Goal: Find contact information: Find specific fact

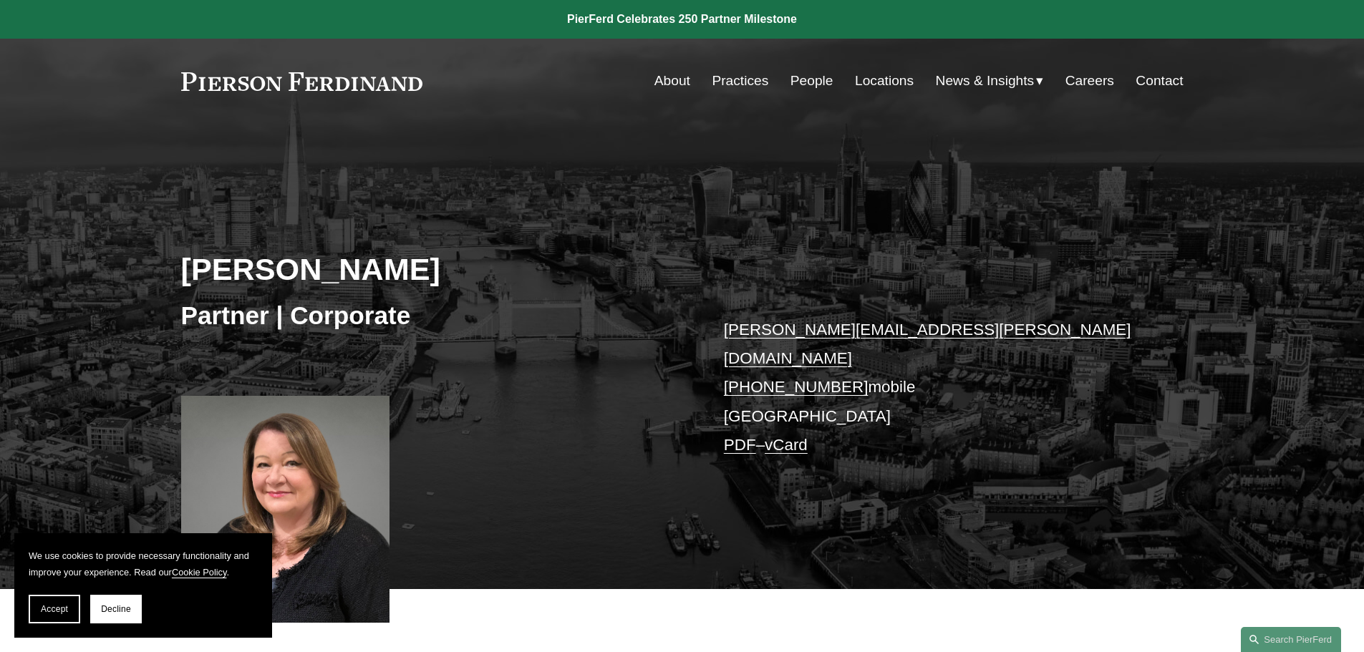
drag, startPoint x: 442, startPoint y: 259, endPoint x: 179, endPoint y: 259, distance: 262.8
click at [179, 259] on div "Janis Wilderspin Partner | Corporate janis.wilderspin@pierferd.com +44 77 1635 …" at bounding box center [682, 377] width 1364 height 425
copy h2 "Janis Wilderspin"
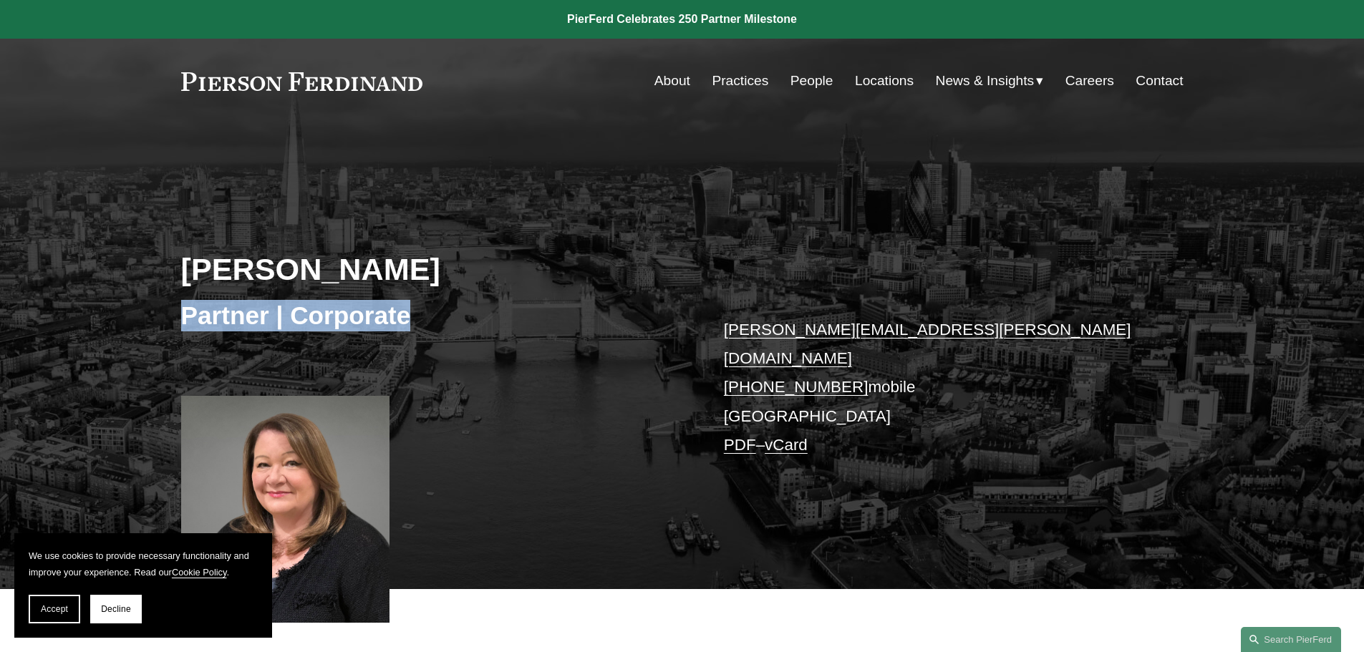
drag, startPoint x: 428, startPoint y: 324, endPoint x: 170, endPoint y: 317, distance: 257.9
click at [170, 317] on div "Janis Wilderspin Partner | Corporate janis.wilderspin@pierferd.com +44 77 1635 …" at bounding box center [682, 377] width 1364 height 425
copy h3 "Partner | Corporate"
click at [352, 85] on link at bounding box center [302, 81] width 242 height 19
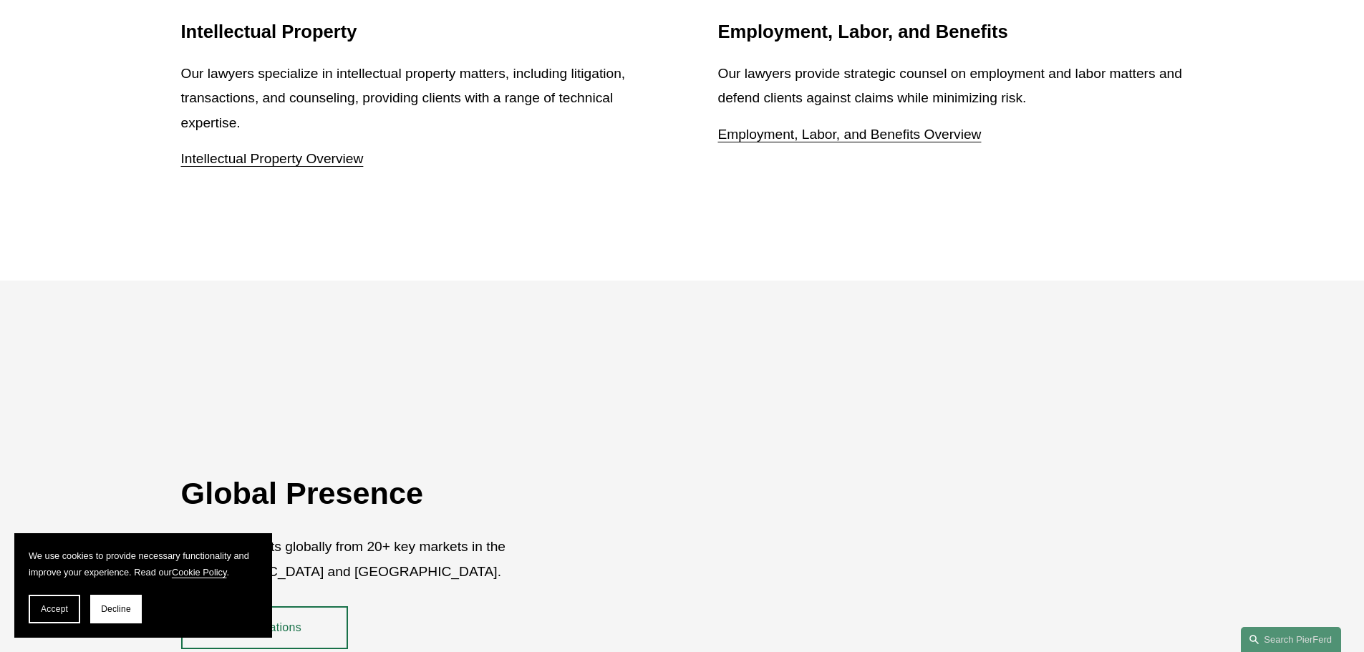
scroll to position [2622, 0]
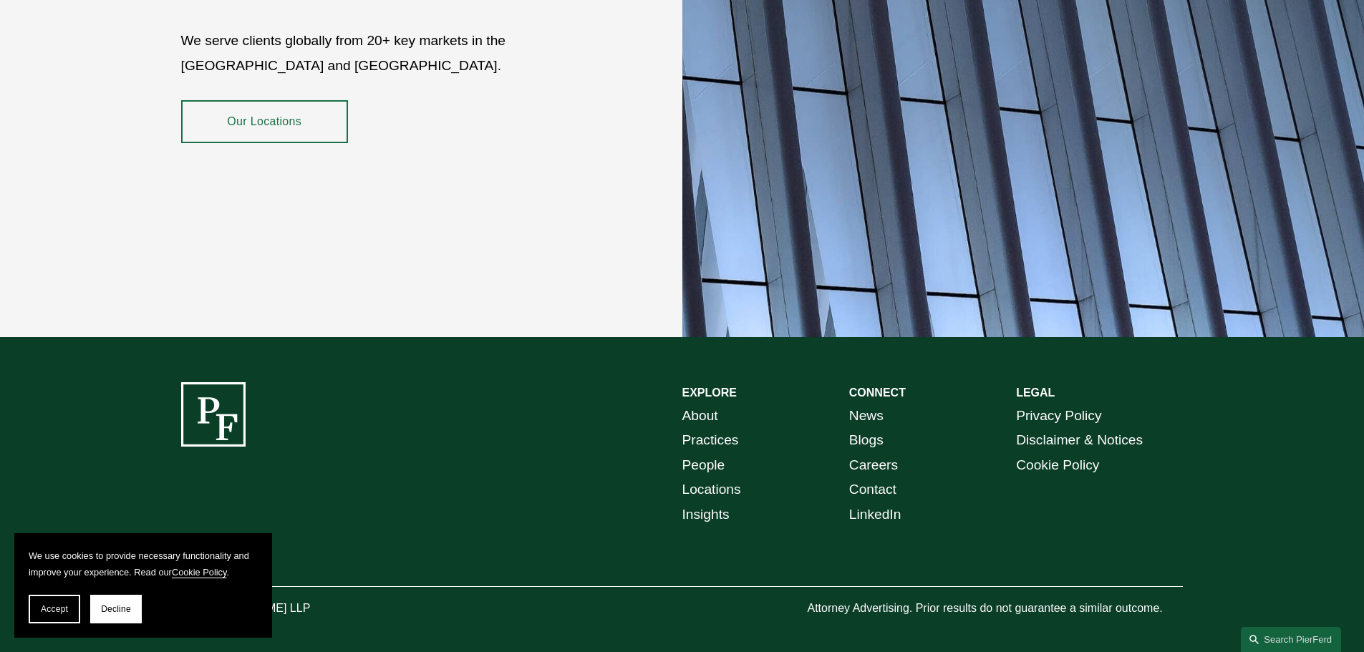
click at [722, 478] on link "Locations" at bounding box center [711, 490] width 59 height 25
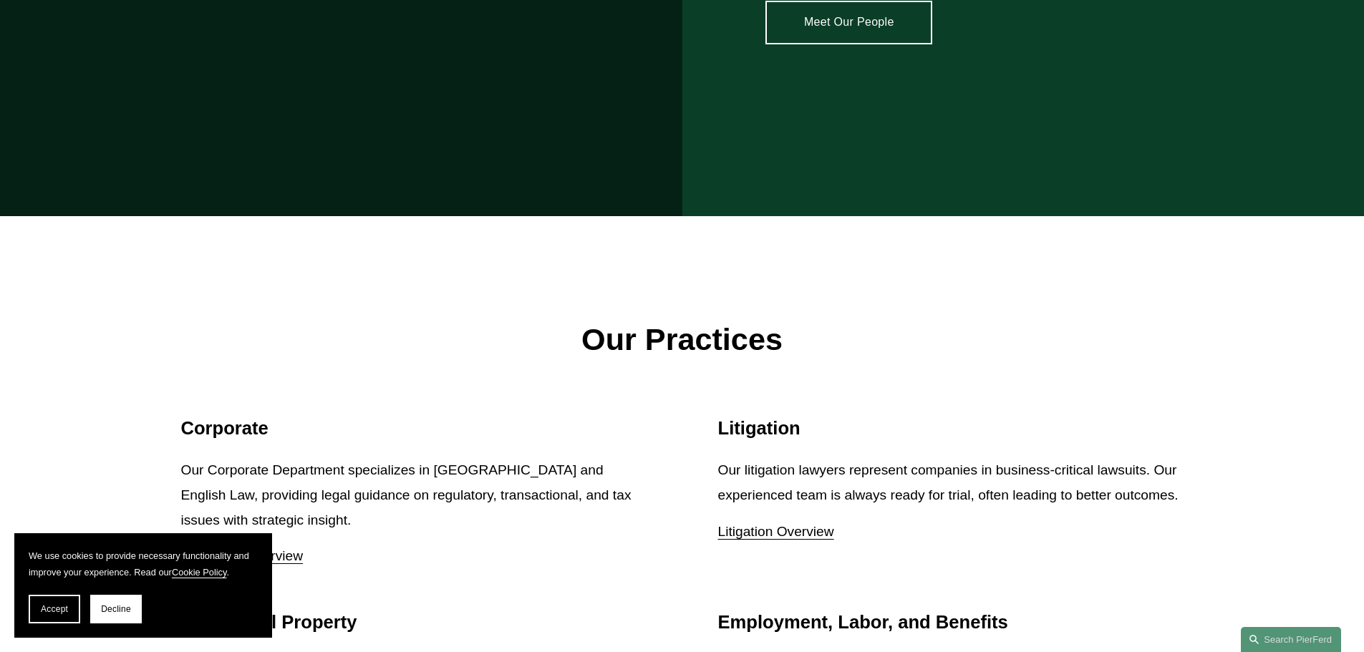
scroll to position [1333, 0]
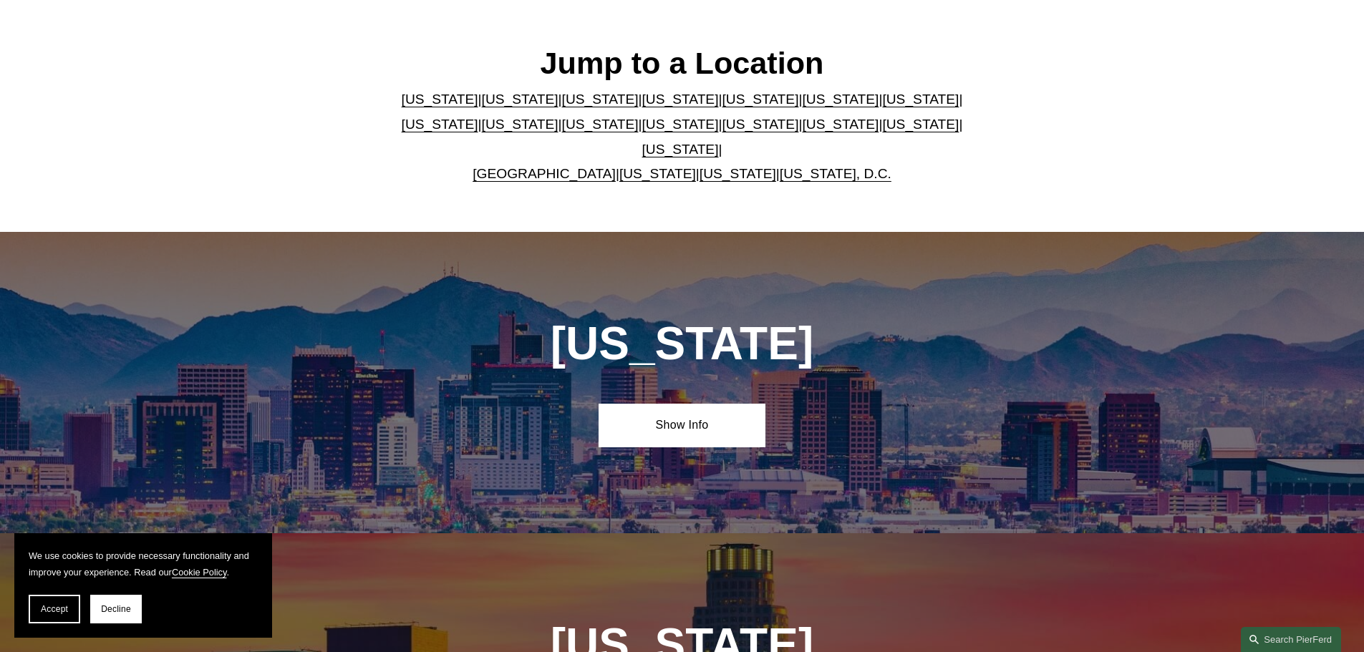
scroll to position [286, 0]
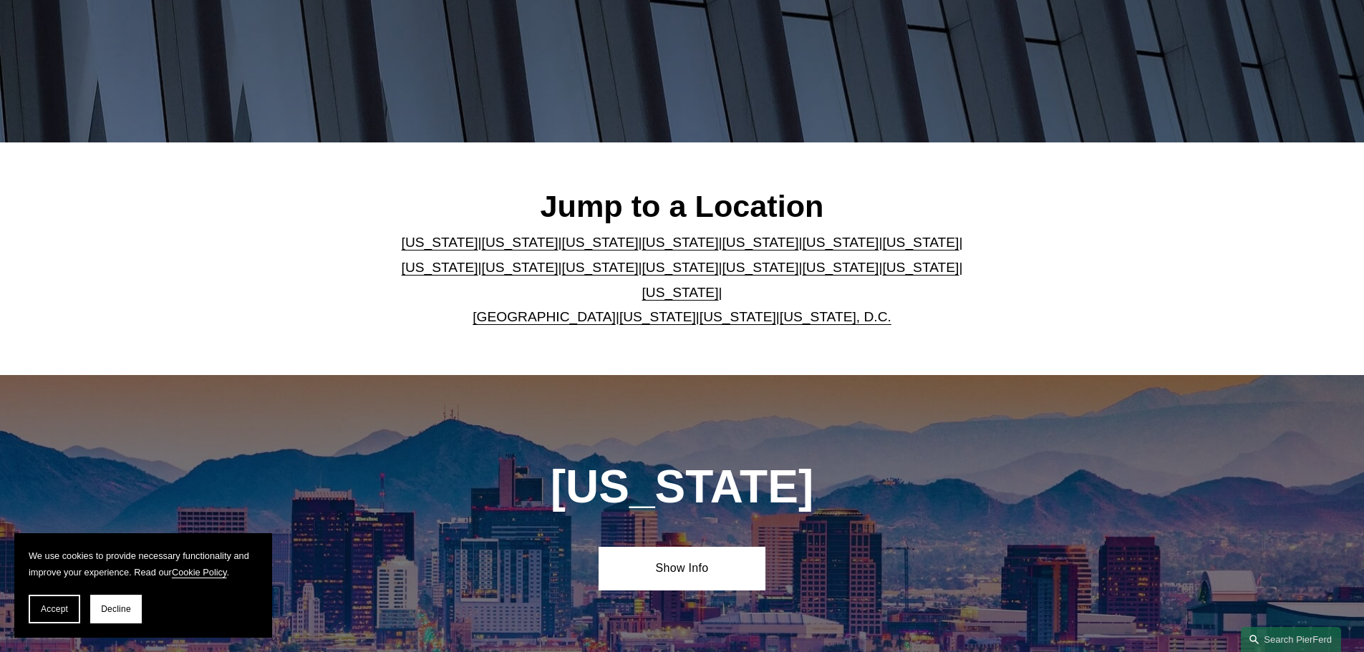
click at [582, 308] on p "[US_STATE] | [US_STATE] | [US_STATE] | [US_STATE] | [US_STATE] | [US_STATE] | […" at bounding box center [682, 280] width 585 height 99
click at [583, 309] on link "[GEOGRAPHIC_DATA]" at bounding box center [544, 316] width 143 height 15
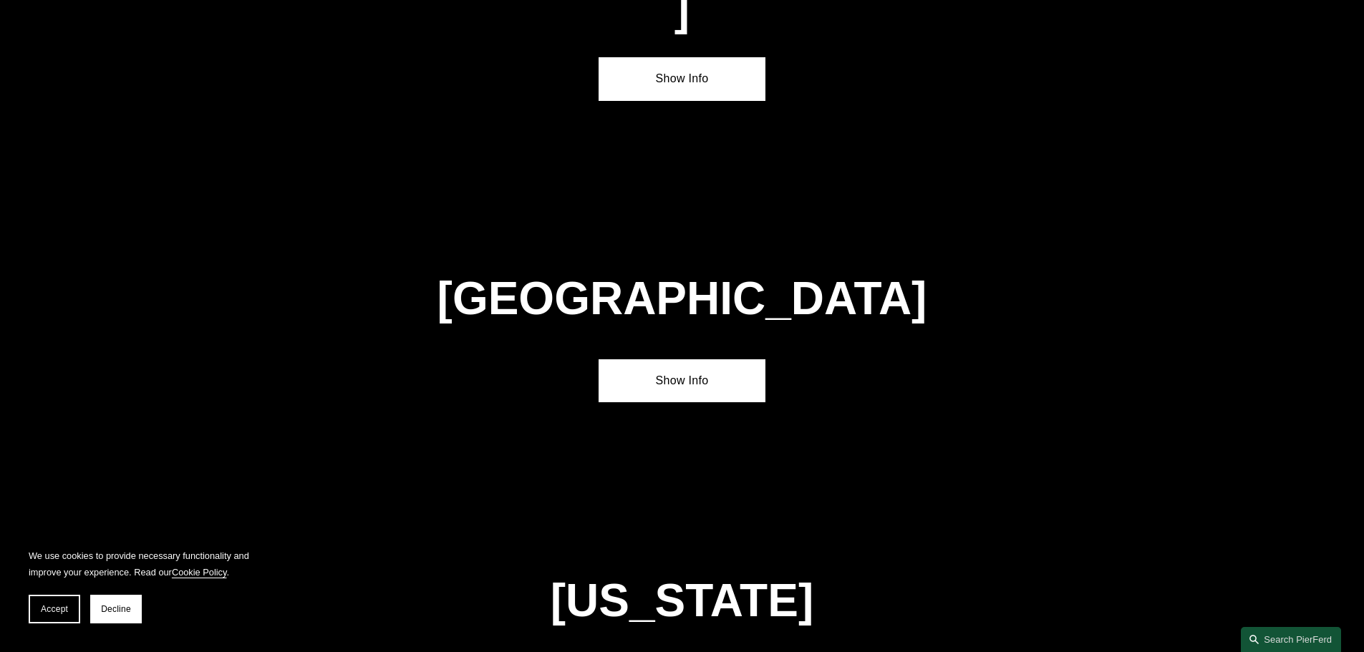
scroll to position [5175, 0]
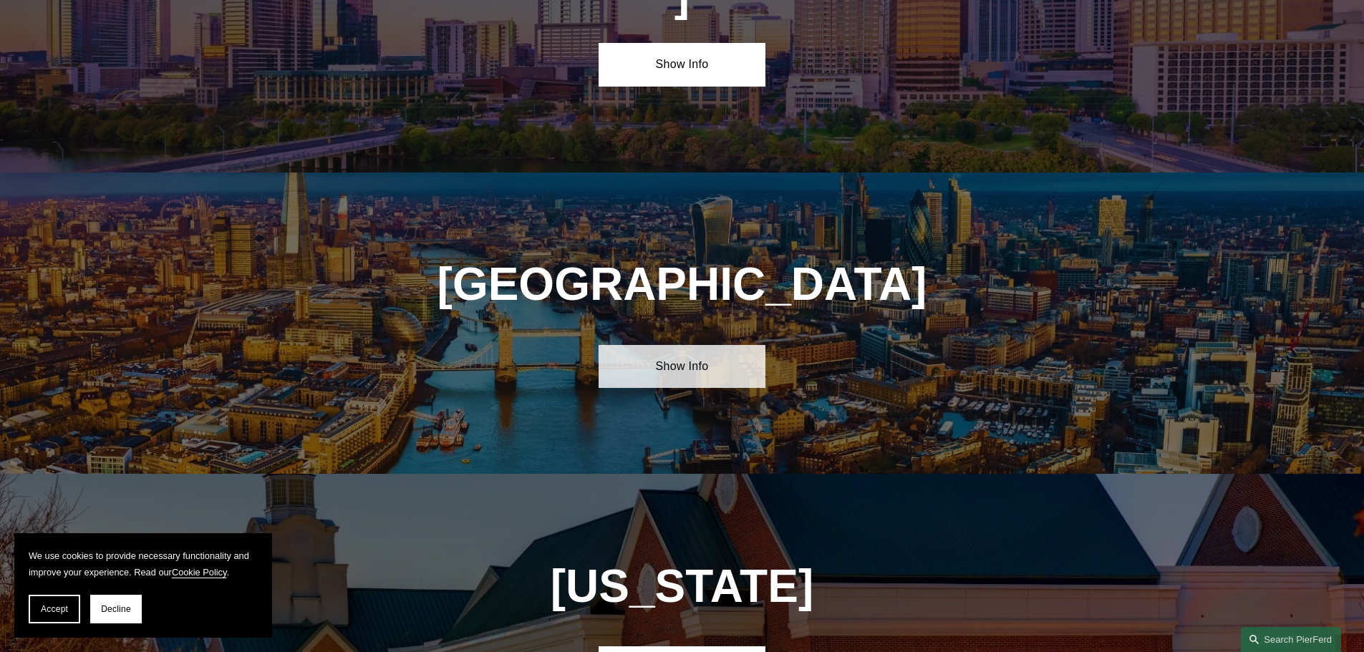
click at [717, 345] on link "Show Info" at bounding box center [682, 366] width 167 height 43
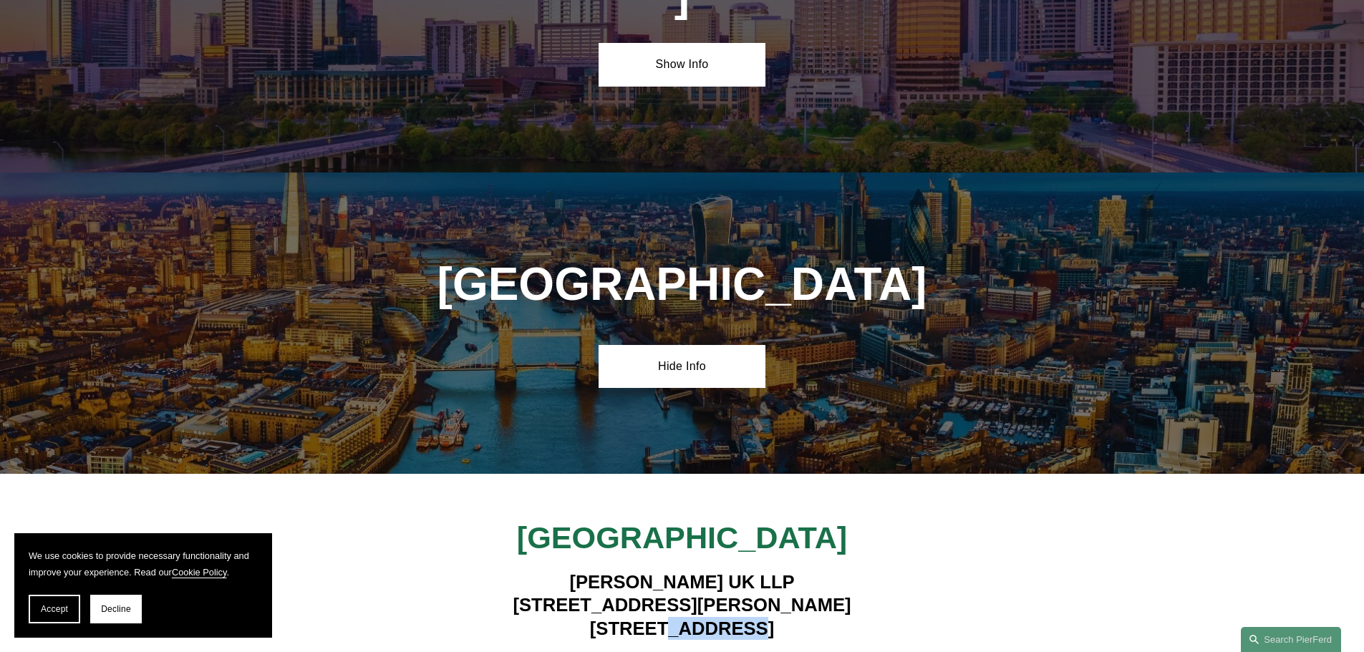
drag, startPoint x: 779, startPoint y: 458, endPoint x: 675, endPoint y: 458, distance: 103.8
click at [675, 571] on h4 "[PERSON_NAME] UK LLP [STREET_ADDRESS][PERSON_NAME]" at bounding box center [681, 605] width 417 height 69
copy h4 "EC4N 7BJ"
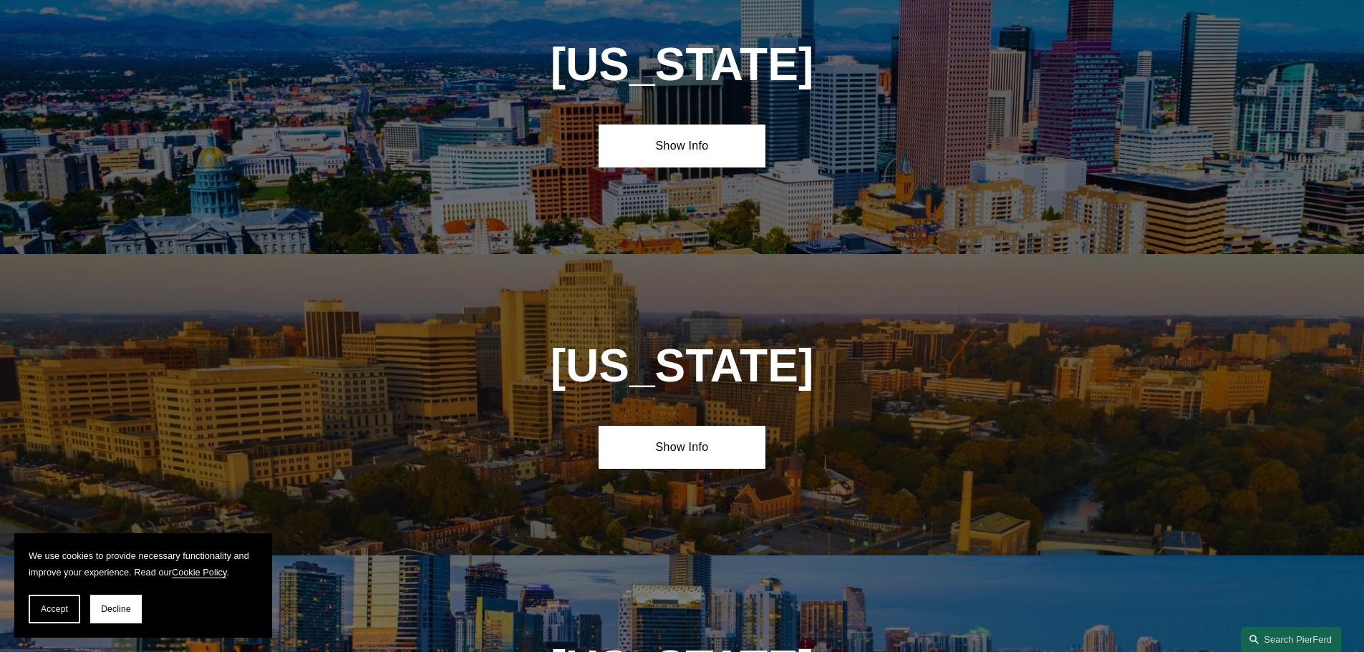
scroll to position [1129, 0]
